Goal: Find specific page/section: Find specific page/section

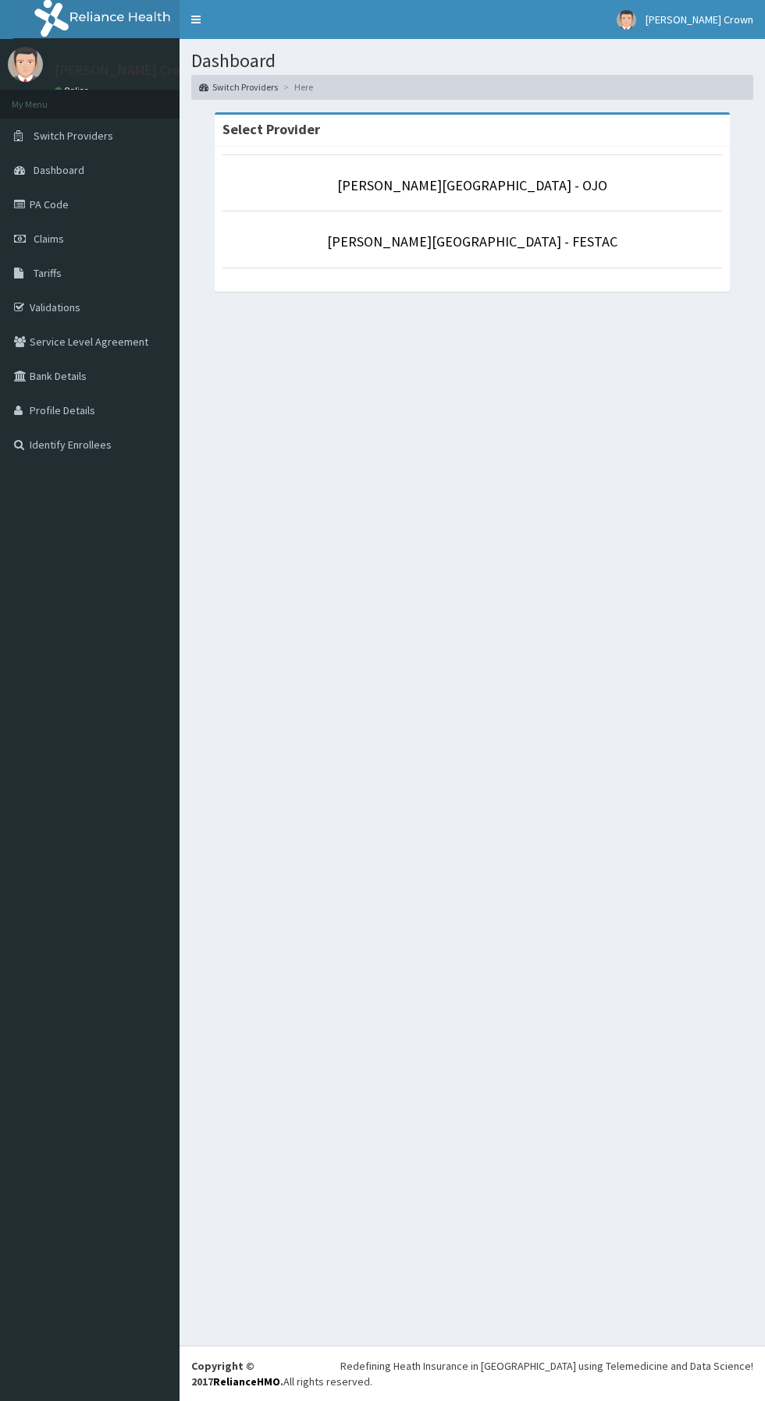
click at [627, 166] on li "[PERSON_NAME][GEOGRAPHIC_DATA] - OJO" at bounding box center [471, 183] width 499 height 58
click at [589, 186] on p "[PERSON_NAME][GEOGRAPHIC_DATA] - OJO" at bounding box center [471, 186] width 499 height 20
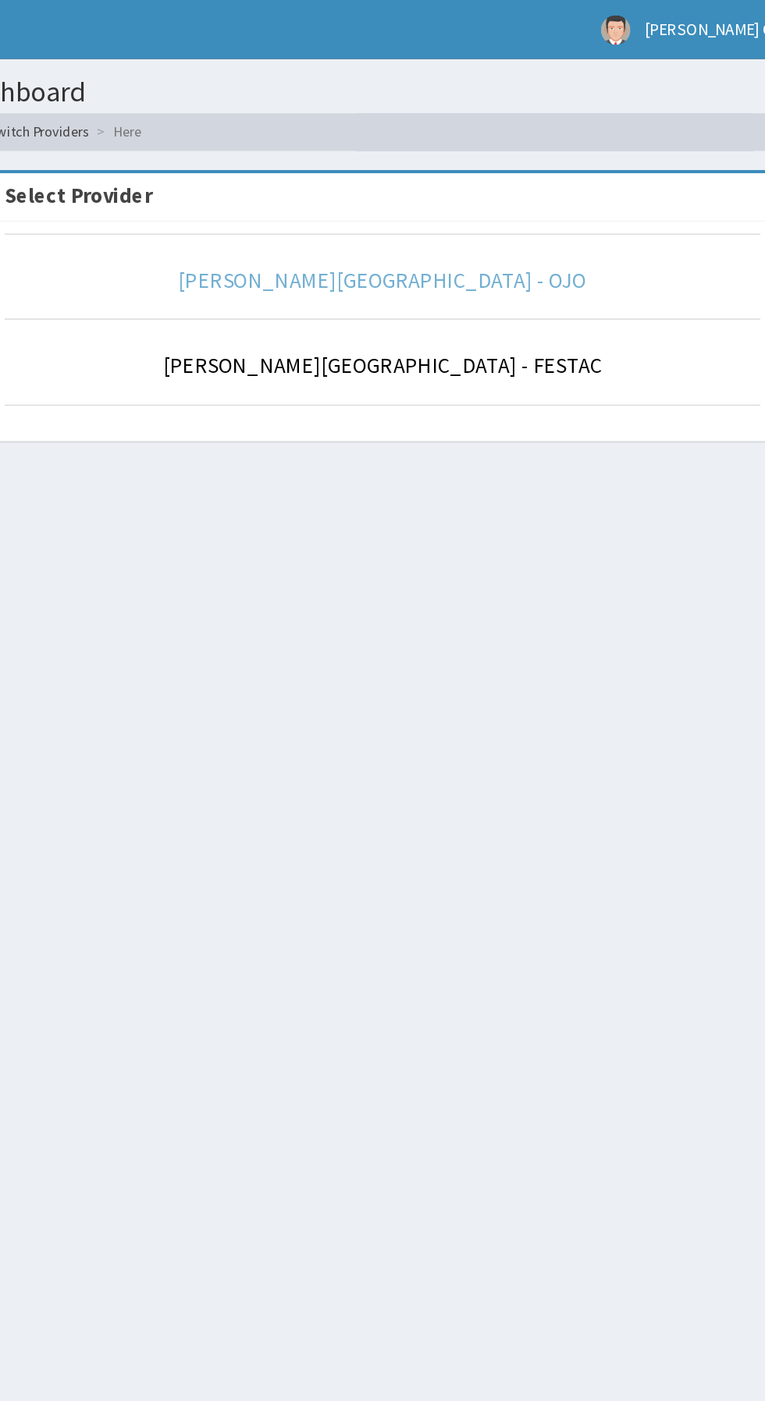
click at [544, 185] on link "[PERSON_NAME][GEOGRAPHIC_DATA] - OJO" at bounding box center [472, 185] width 270 height 18
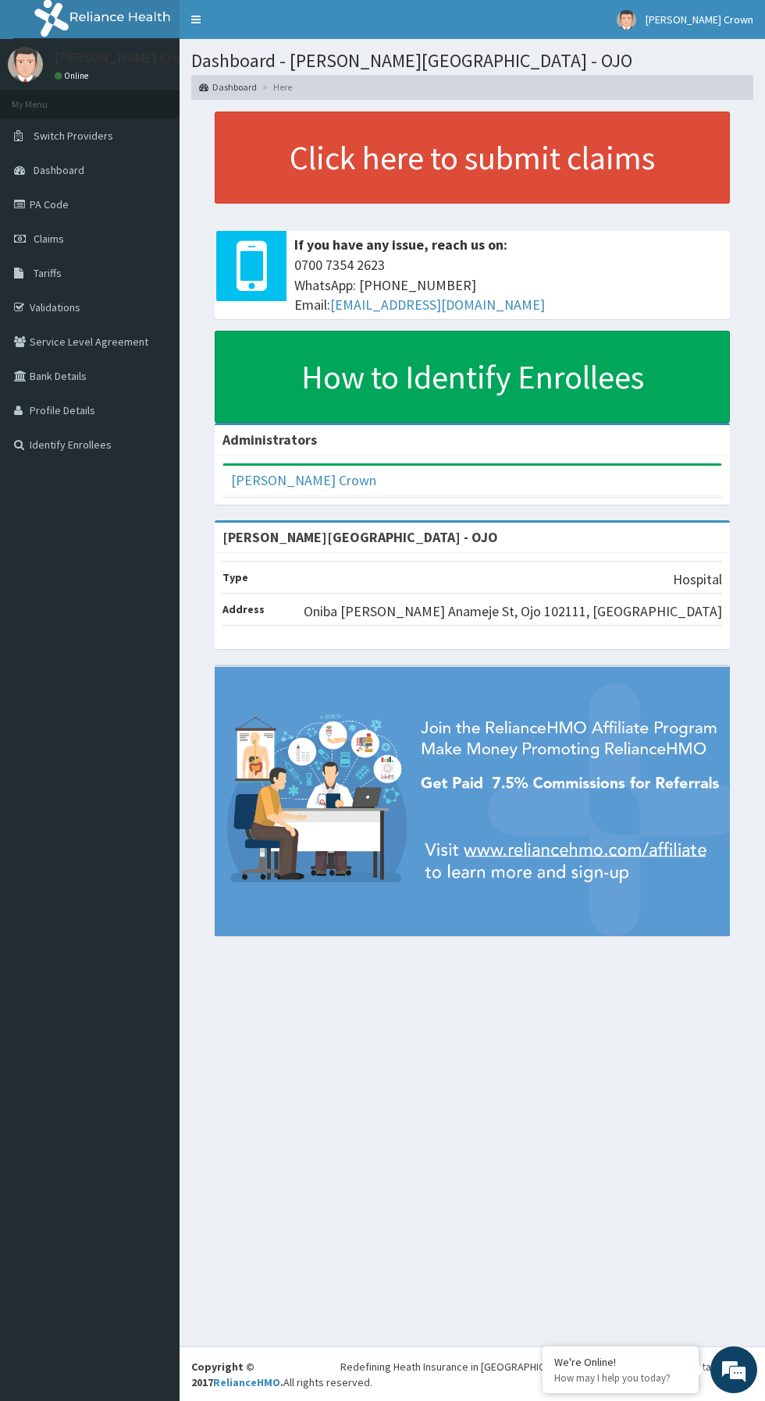
click at [92, 305] on link "Validations" at bounding box center [89, 307] width 179 height 34
